Goal: Browse casually: Explore the website without a specific task or goal

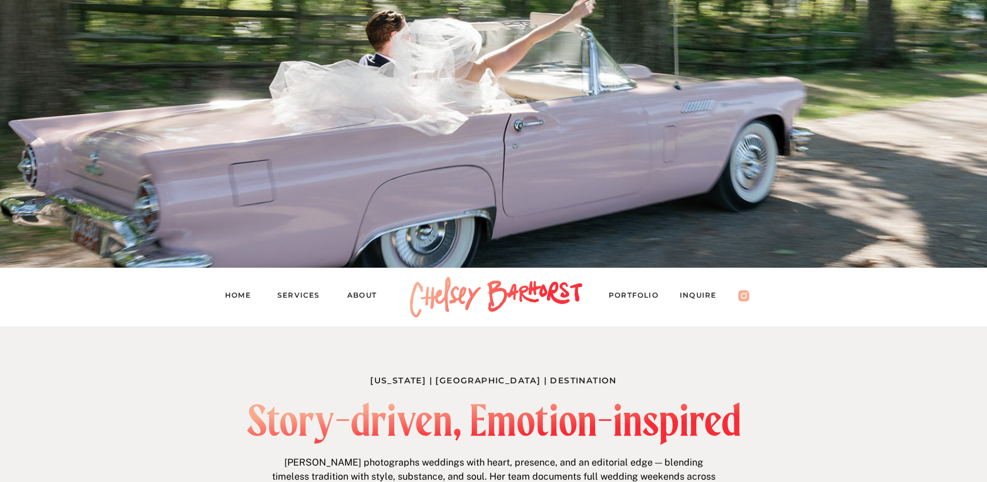
scroll to position [378, 0]
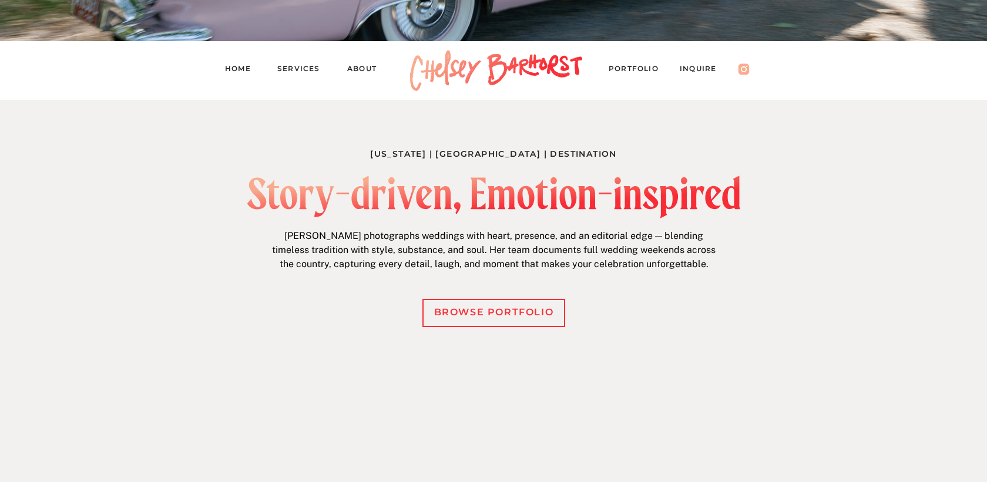
click at [704, 70] on nav "Inquire" at bounding box center [704, 70] width 48 height 16
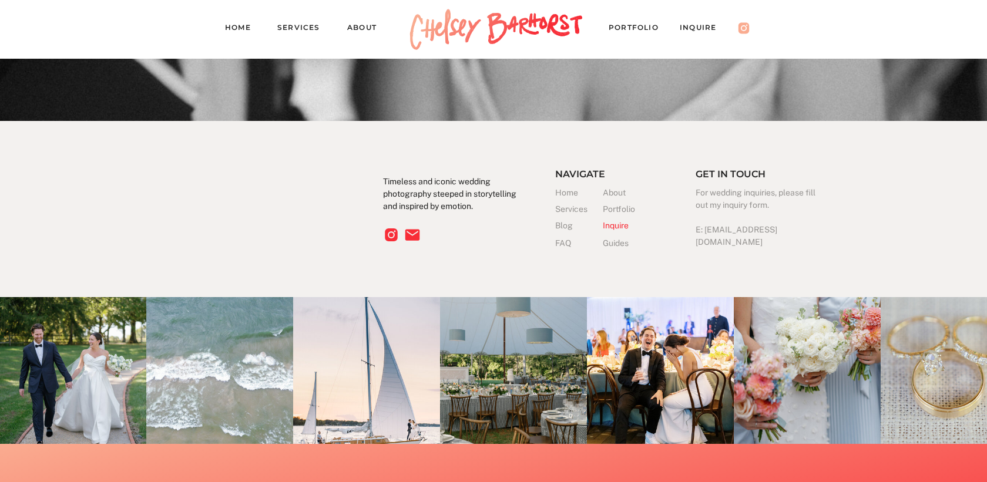
scroll to position [3623, 0]
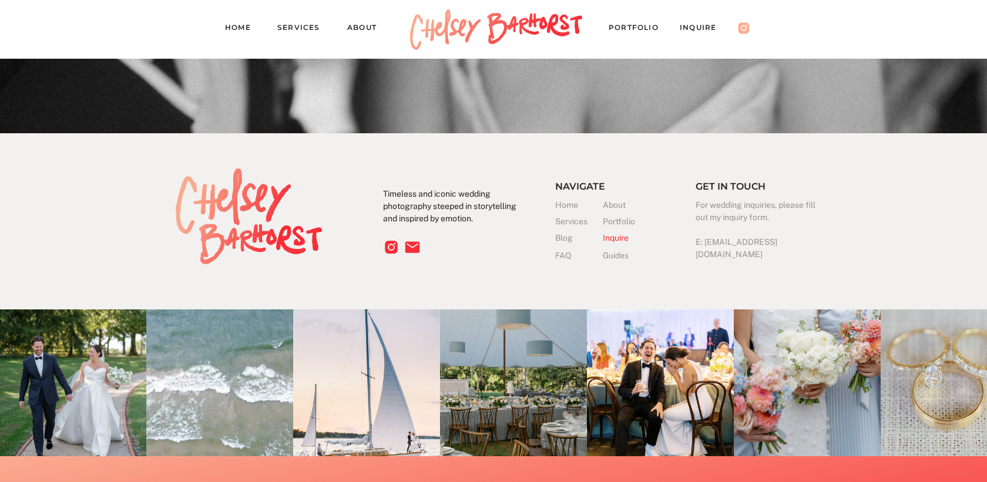
click at [567, 240] on h3 "Blog" at bounding box center [579, 238] width 48 height 12
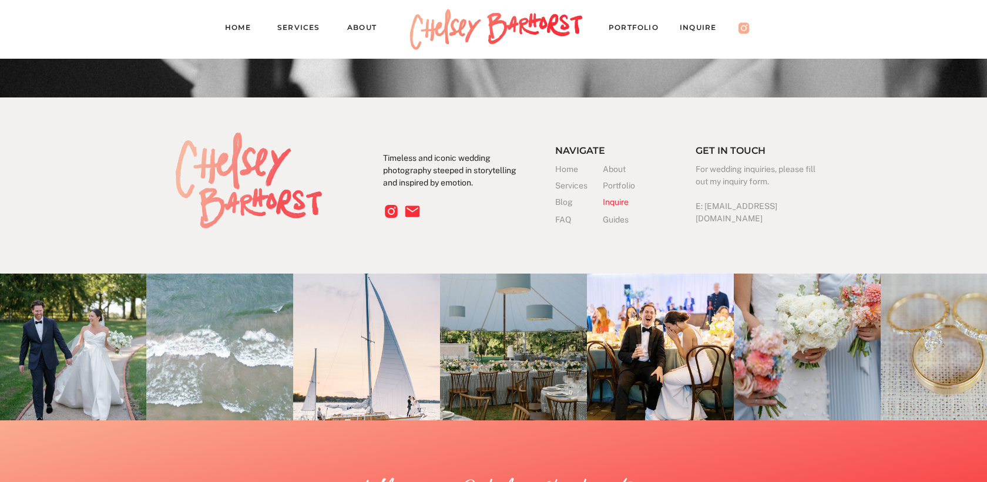
scroll to position [2123, 0]
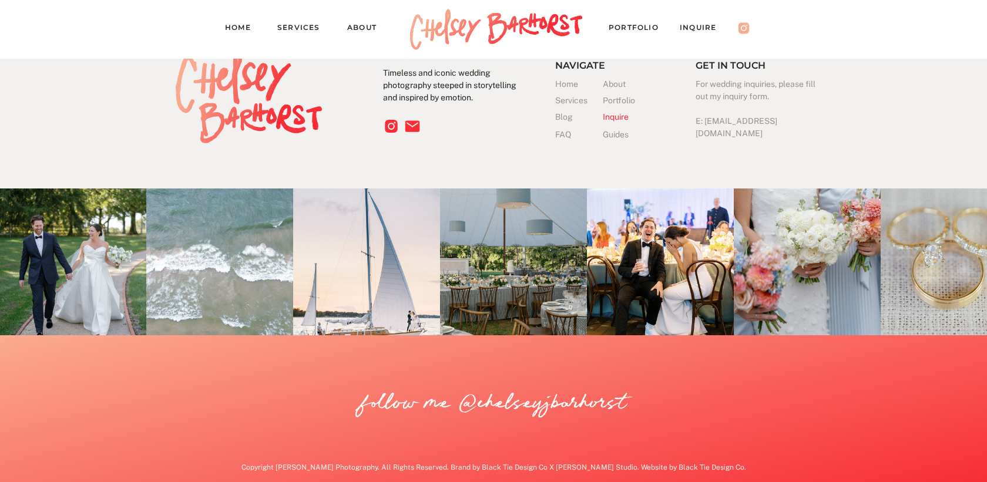
click at [618, 132] on h3 "Guides" at bounding box center [617, 135] width 29 height 12
